Goal: Task Accomplishment & Management: Use online tool/utility

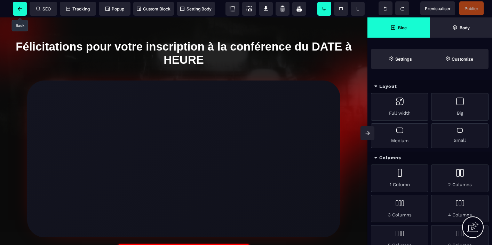
click at [18, 8] on icon at bounding box center [20, 9] width 4 height 4
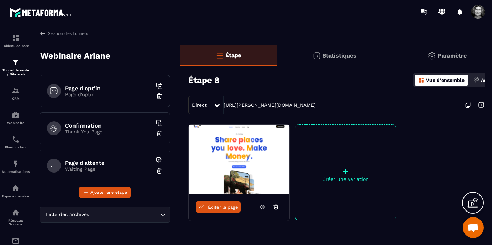
click at [113, 163] on h6 "Page d'attente" at bounding box center [108, 162] width 87 height 7
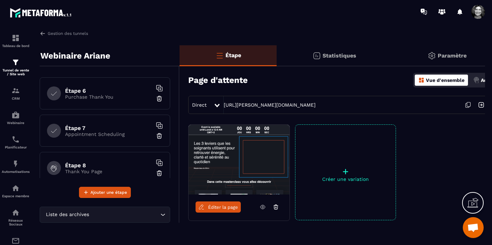
scroll to position [195, 0]
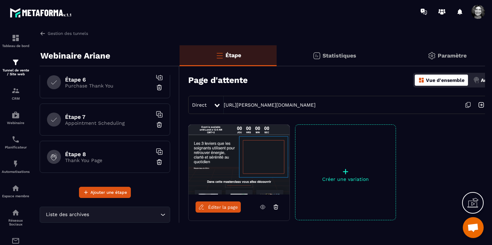
click at [118, 160] on p "Thank You Page" at bounding box center [108, 160] width 87 height 6
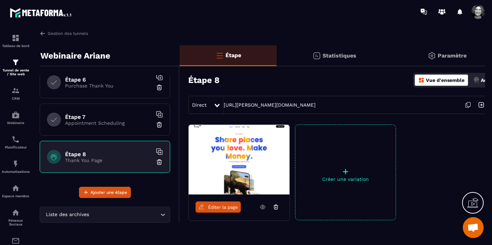
click at [159, 161] on img at bounding box center [159, 161] width 7 height 7
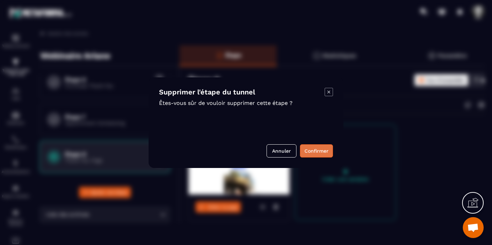
click at [316, 150] on button "Confirmer" at bounding box center [316, 150] width 33 height 13
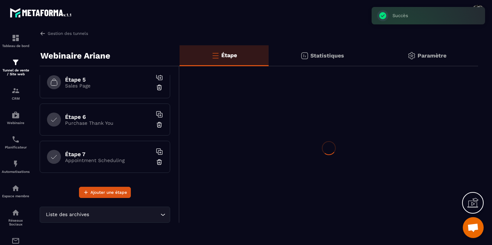
scroll to position [158, 0]
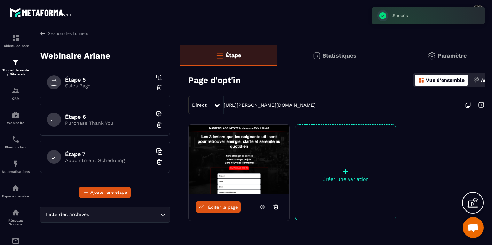
click at [118, 162] on p "Appointment Scheduling" at bounding box center [108, 160] width 87 height 6
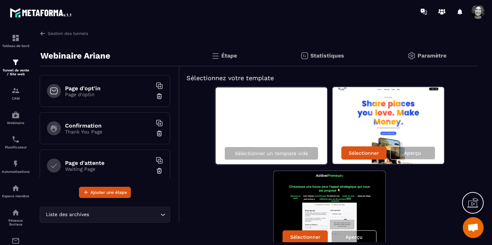
click at [103, 165] on h6 "Page d'attente" at bounding box center [108, 162] width 87 height 7
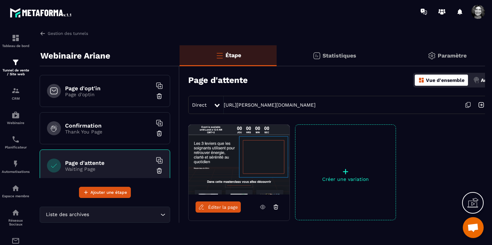
click at [221, 207] on span "Éditer la page" at bounding box center [223, 206] width 30 height 5
